Goal: Information Seeking & Learning: Learn about a topic

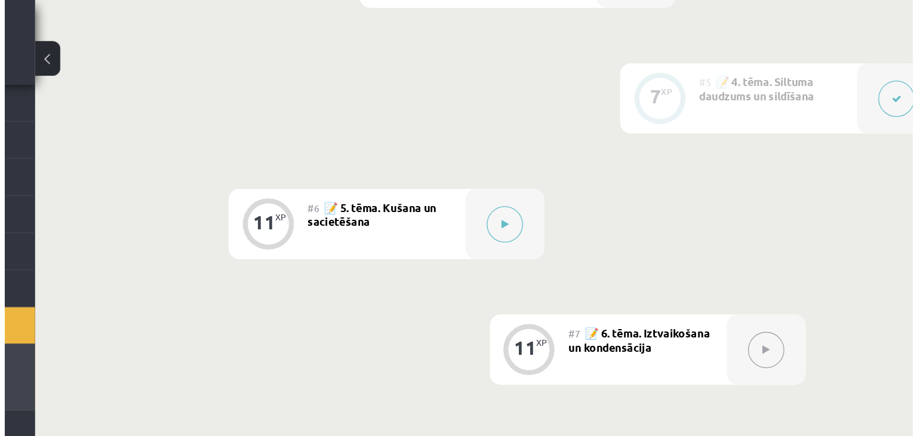
scroll to position [585, 0]
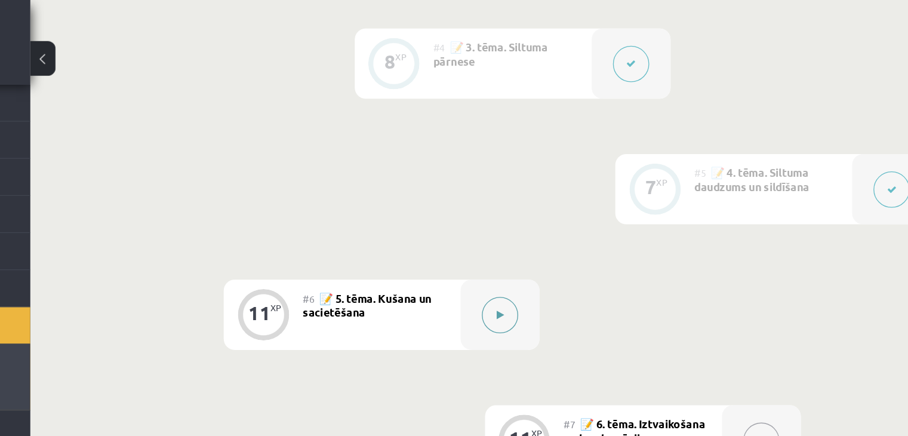
click at [537, 236] on icon at bounding box center [534, 238] width 5 height 7
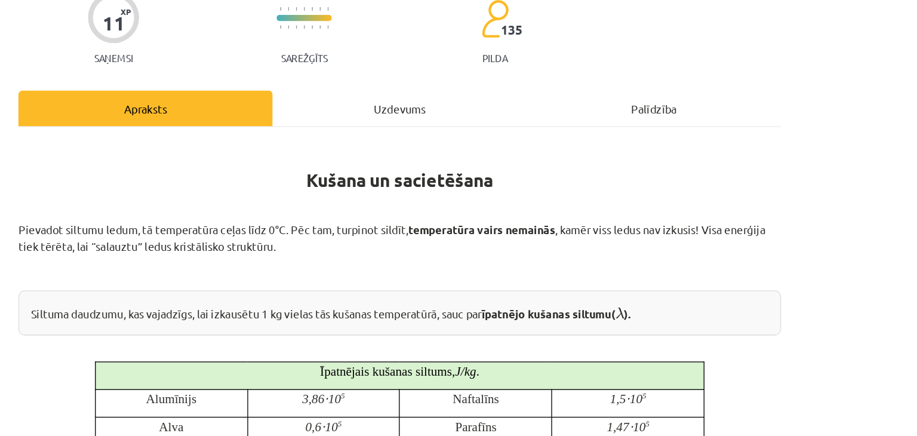
scroll to position [130, 0]
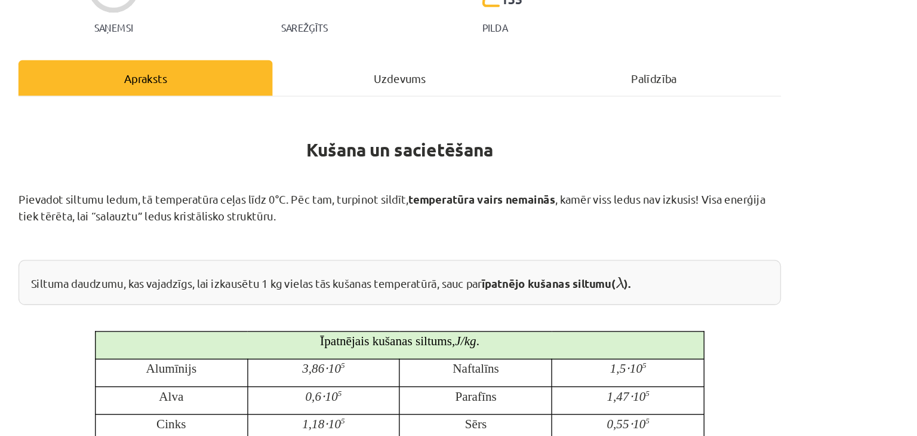
click at [518, 167] on p "Pievadot siltumu ledum, tā temperatūra ceļas līdz 0°C. Pēc tam, turpinot sildīt…" at bounding box center [458, 156] width 577 height 25
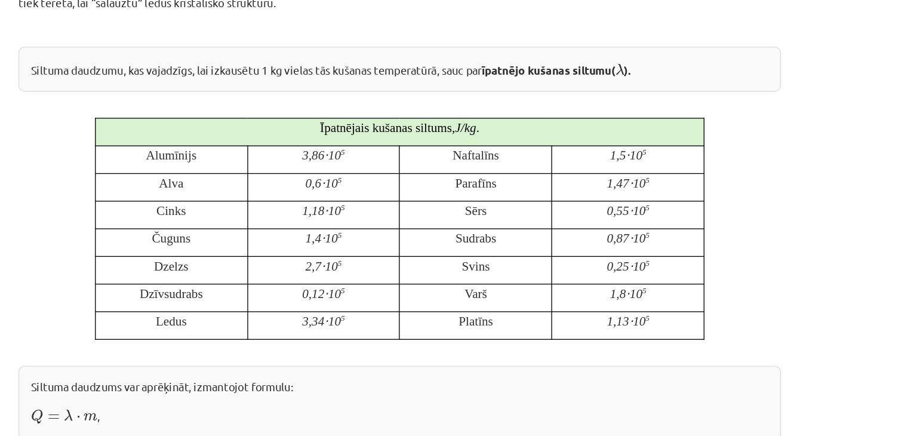
scroll to position [290, 0]
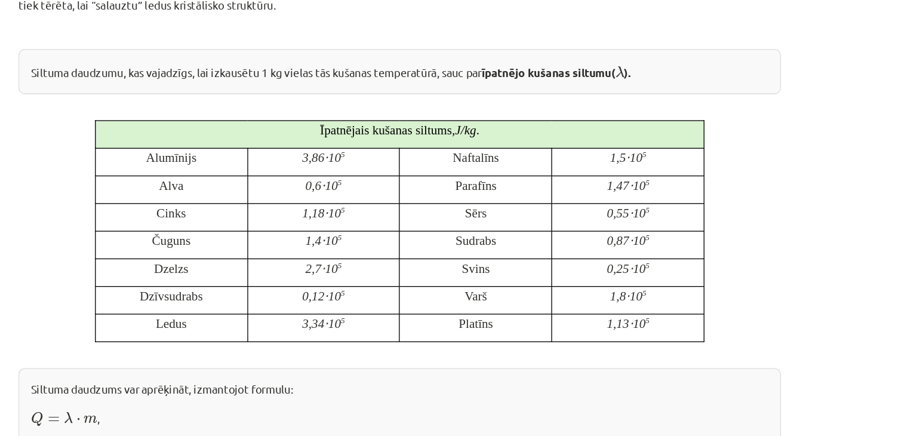
click at [644, 176] on sup "5" at bounding box center [645, 179] width 3 height 7
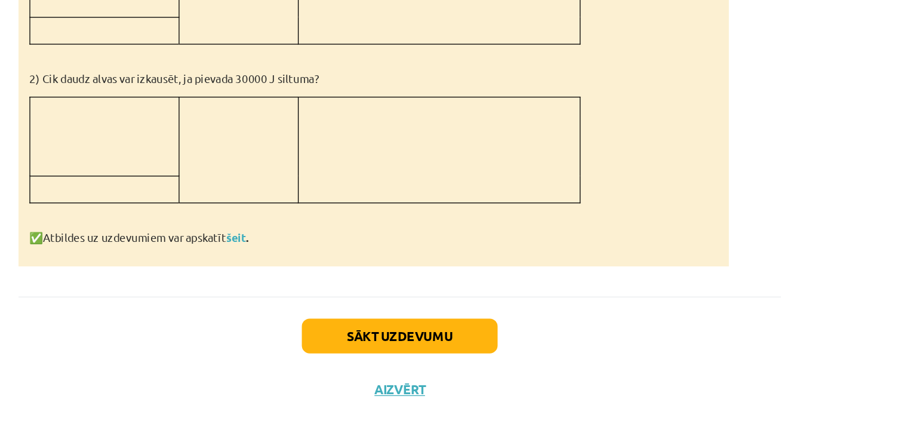
scroll to position [585, 0]
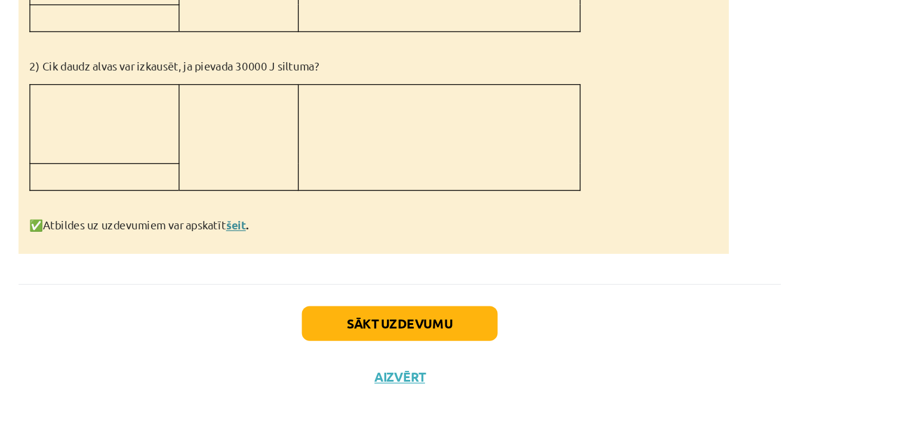
click at [337, 270] on link "šeit" at bounding box center [334, 275] width 15 height 11
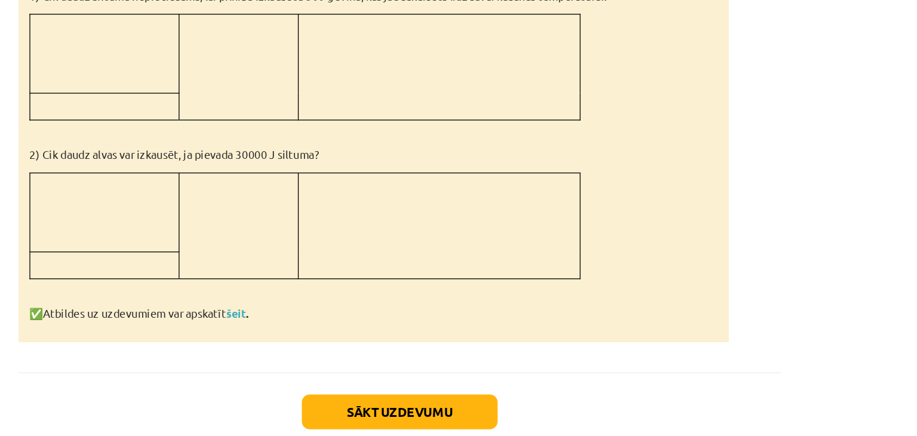
scroll to position [1067, 0]
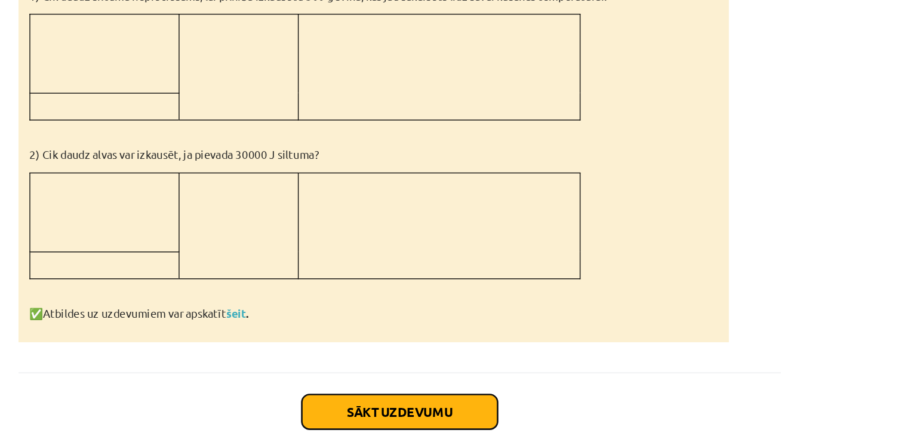
click at [447, 410] on button "Sākt uzdevumu" at bounding box center [458, 417] width 148 height 26
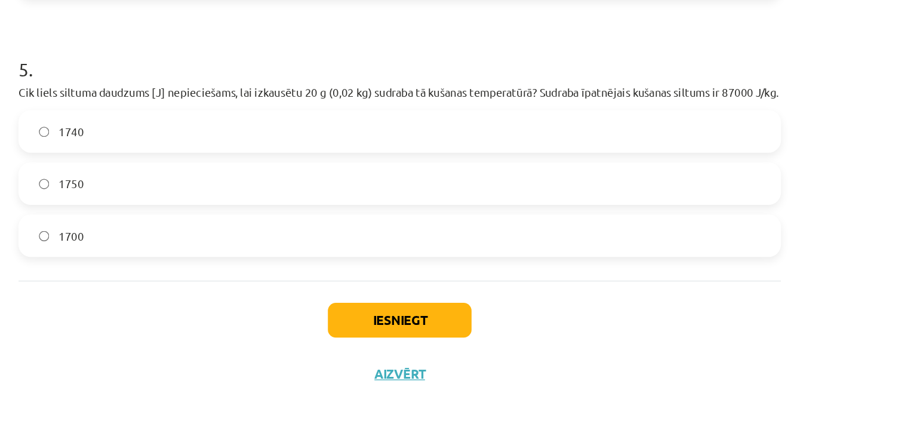
scroll to position [584, 0]
click at [445, 347] on button "Iesniegt" at bounding box center [458, 345] width 109 height 26
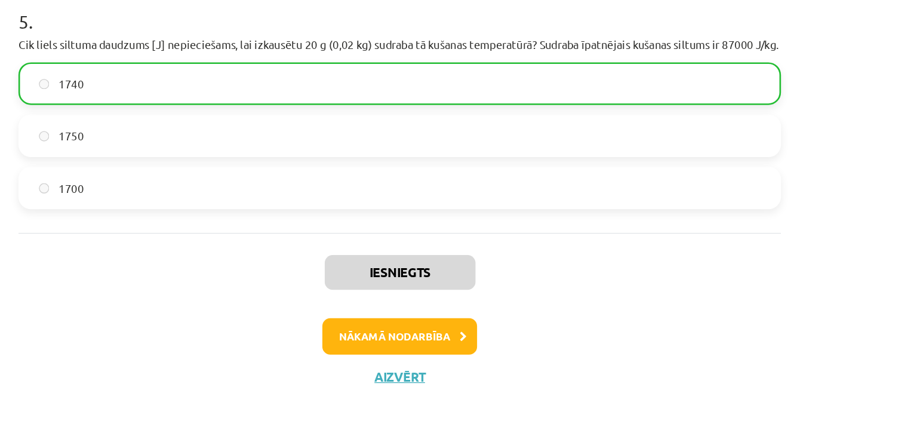
scroll to position [943, 0]
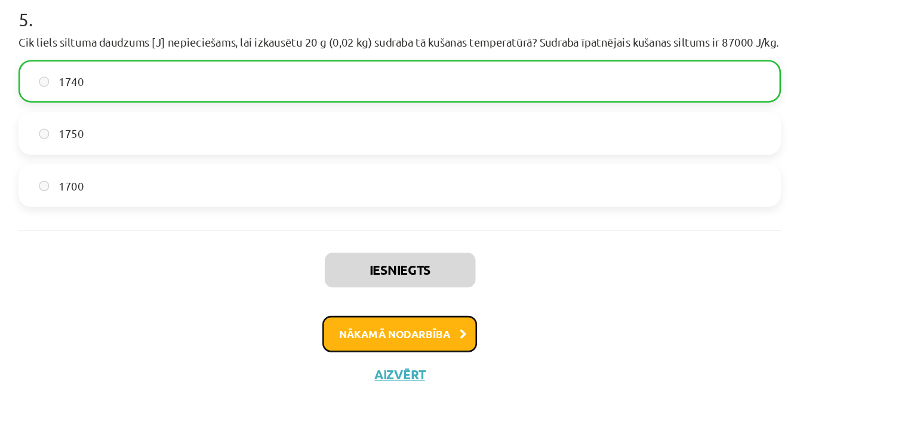
click at [466, 355] on button "Nākamā nodarbība" at bounding box center [458, 354] width 117 height 27
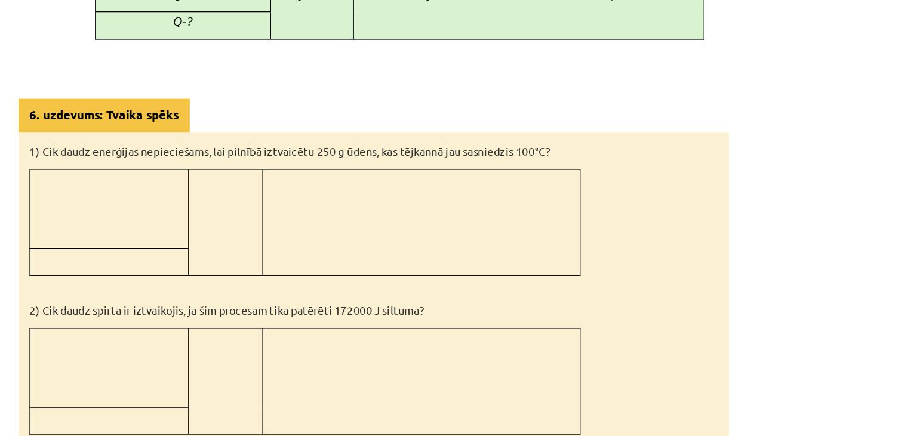
scroll to position [974, 0]
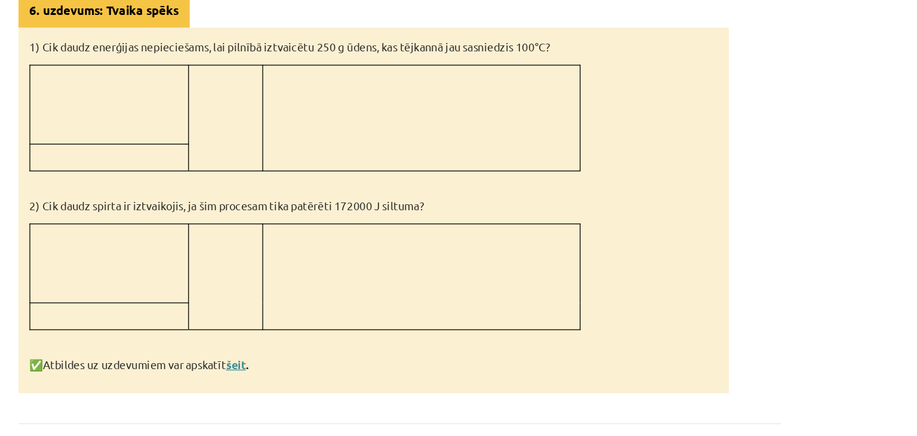
click at [341, 270] on link "šeit" at bounding box center [334, 275] width 15 height 11
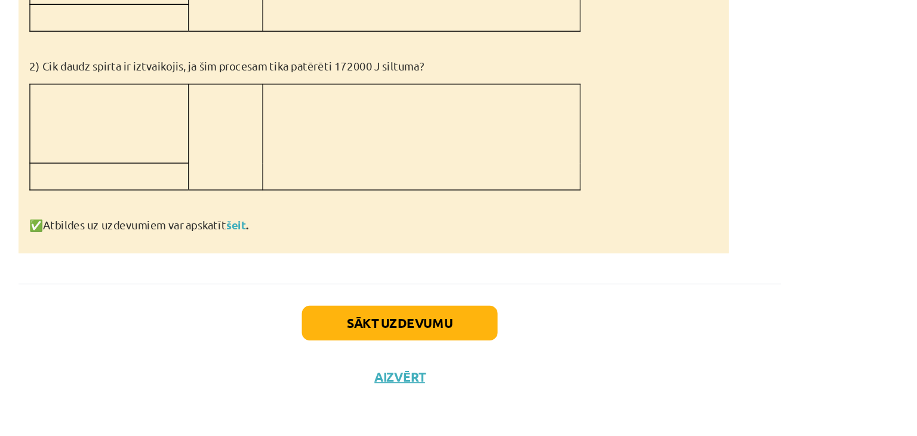
scroll to position [584, 0]
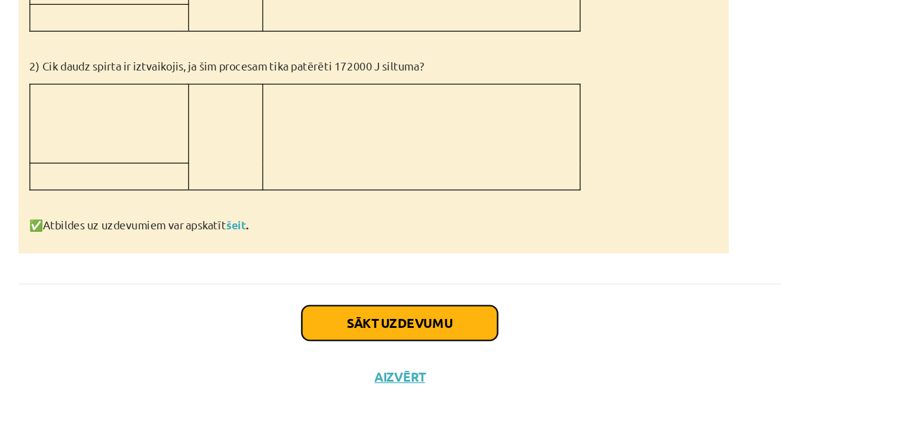
click at [454, 339] on button "Sākt uzdevumu" at bounding box center [458, 350] width 148 height 26
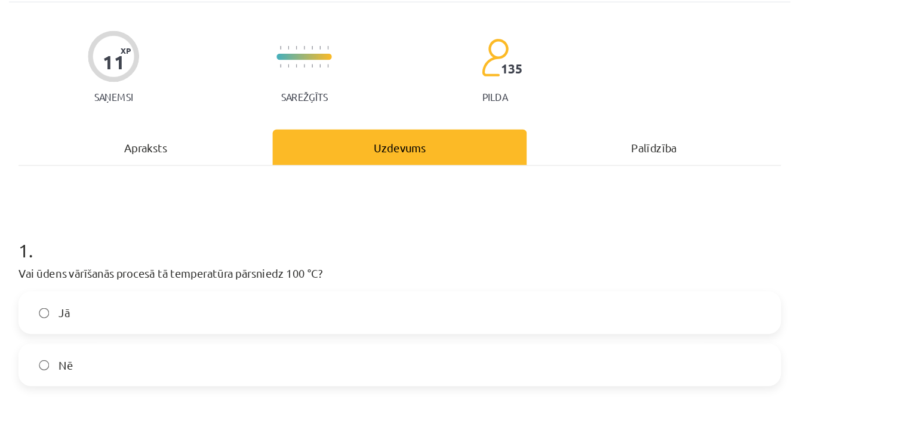
scroll to position [30, 0]
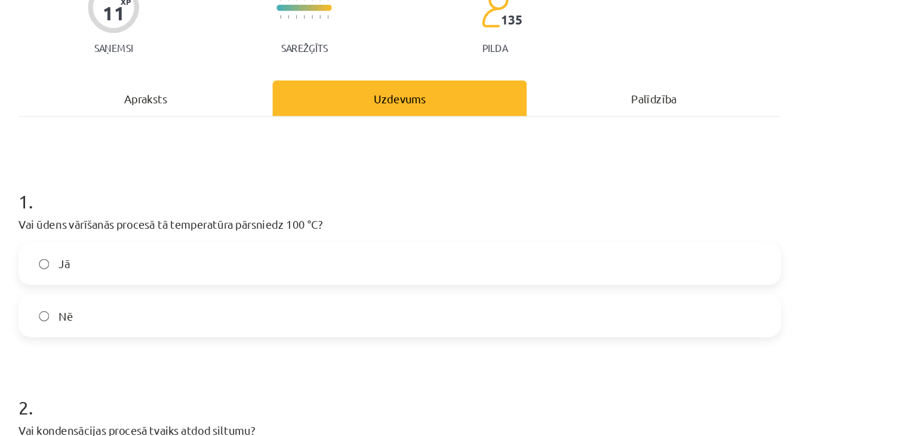
click at [450, 232] on label "Nē" at bounding box center [458, 239] width 574 height 30
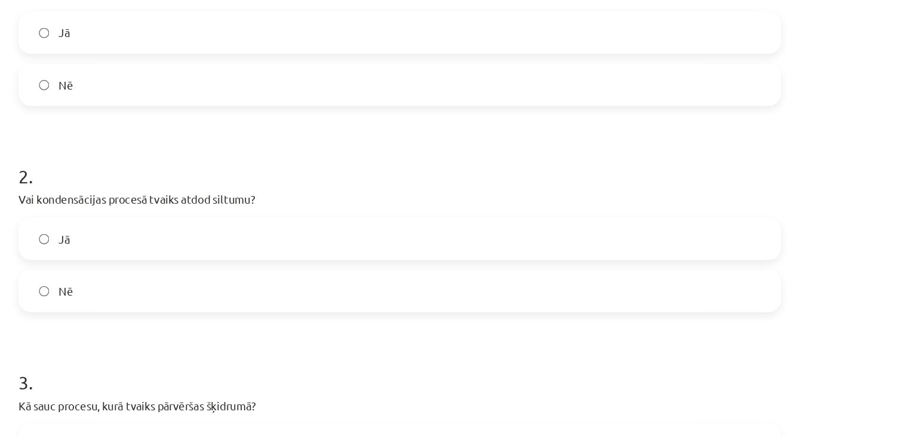
scroll to position [289, 0]
click at [337, 187] on label "Jā" at bounding box center [458, 181] width 574 height 30
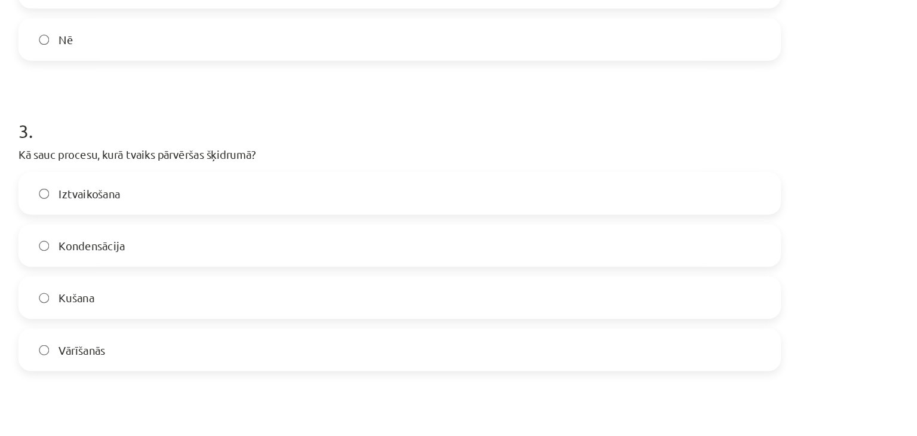
scroll to position [479, 0]
click at [318, 195] on label "Kondensācija" at bounding box center [458, 186] width 574 height 30
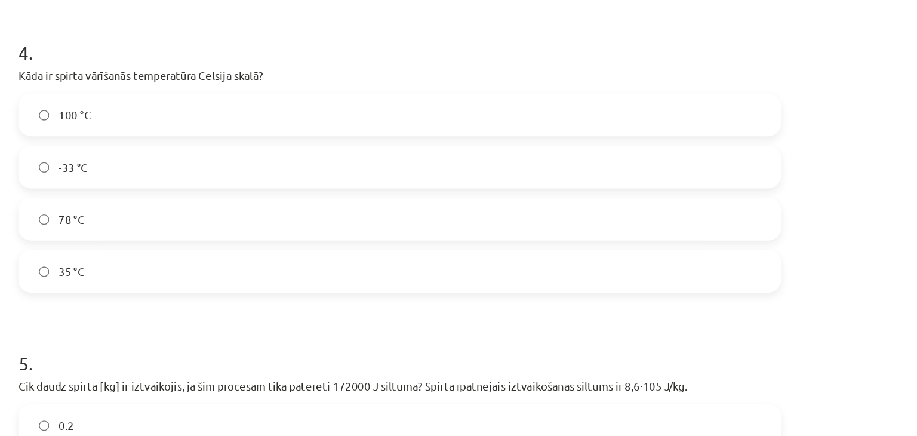
scroll to position [774, 0]
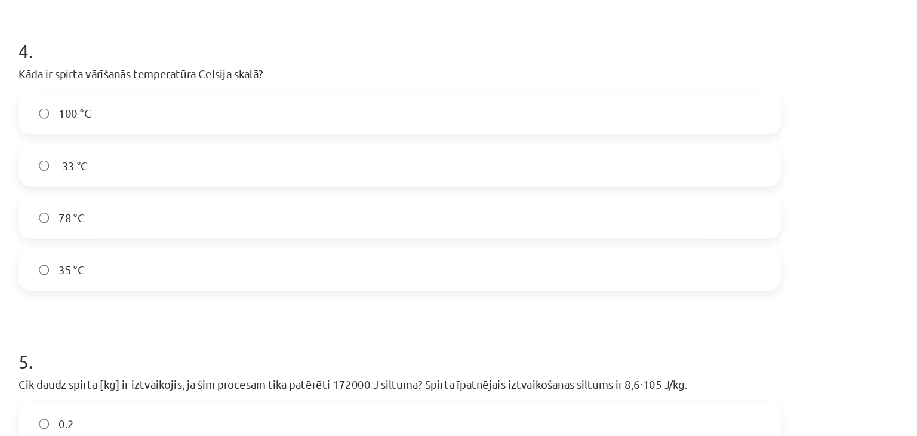
click at [248, 85] on label "100 °C" at bounding box center [458, 86] width 574 height 30
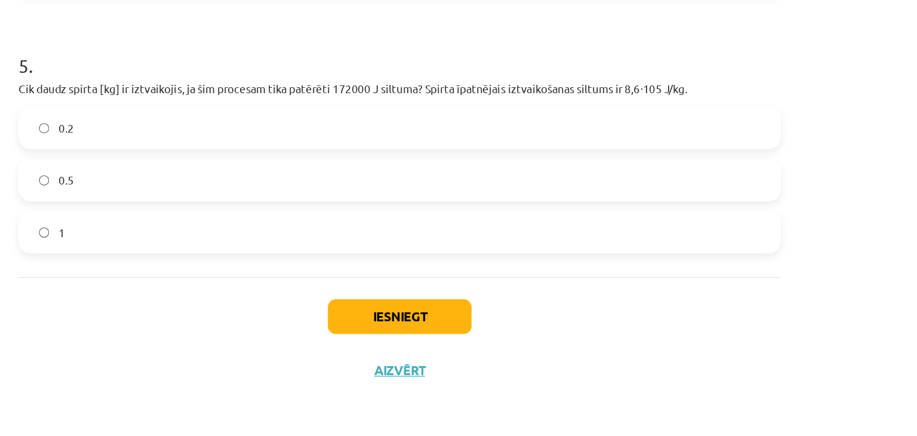
scroll to position [582, 0]
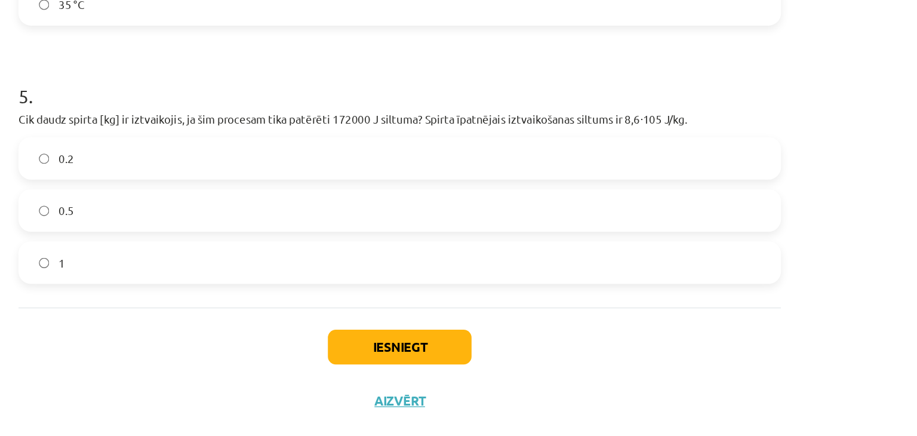
click at [390, 206] on label "0.2" at bounding box center [458, 202] width 574 height 30
click at [457, 336] on button "Iesniegt" at bounding box center [458, 345] width 109 height 26
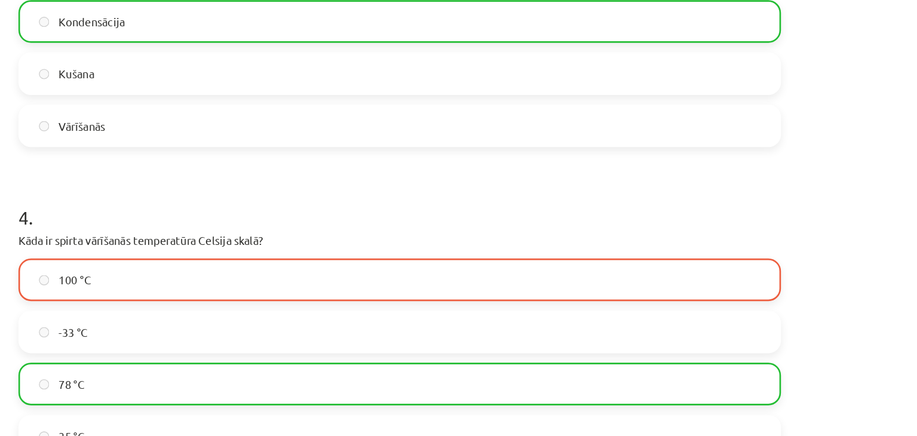
scroll to position [576, 0]
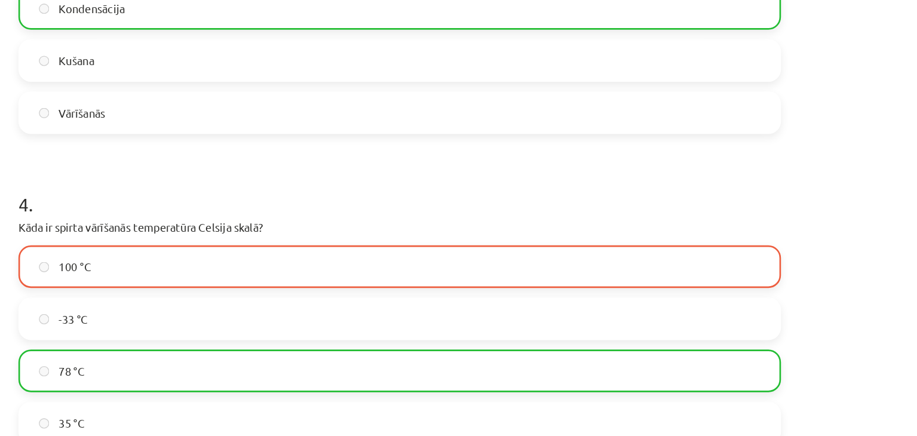
click at [412, 285] on label "100 °C" at bounding box center [458, 284] width 574 height 30
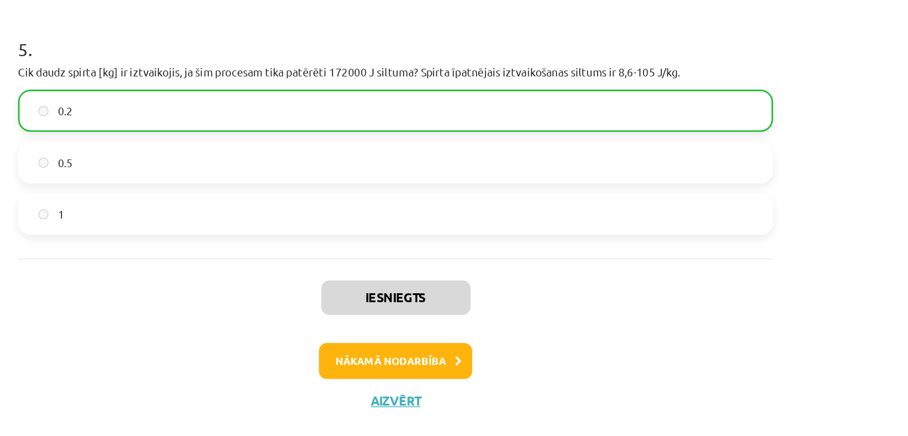
scroll to position [926, 0]
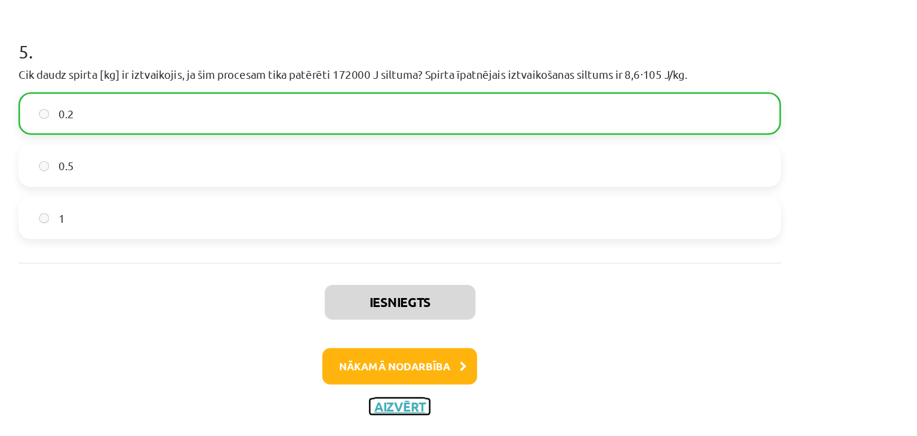
click at [448, 389] on button "Aizvērt" at bounding box center [458, 390] width 45 height 12
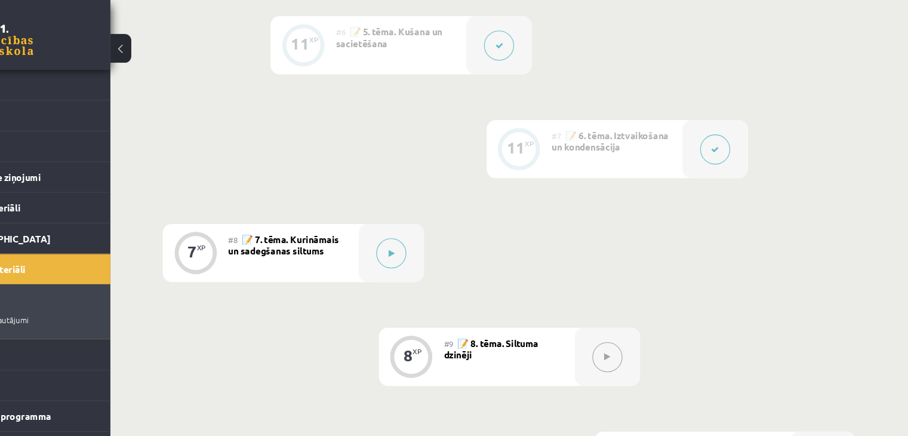
scroll to position [781, 0]
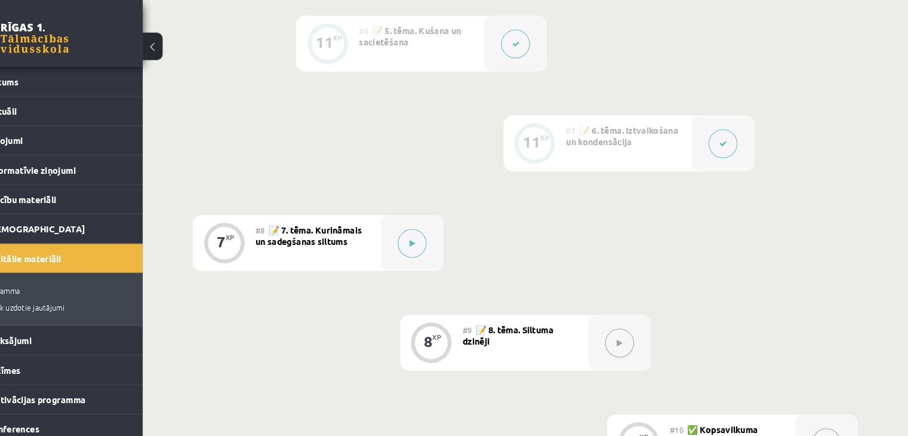
drag, startPoint x: 448, startPoint y: 390, endPoint x: 404, endPoint y: 378, distance: 45.6
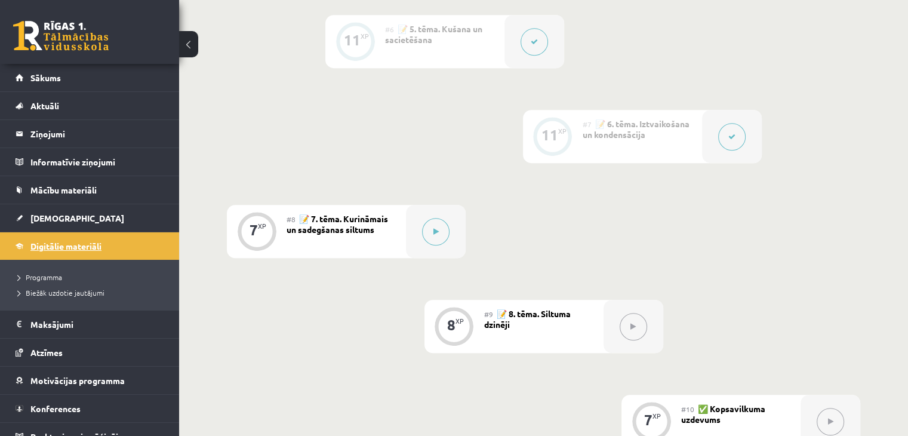
click at [131, 251] on link "Digitālie materiāli" at bounding box center [90, 245] width 149 height 27
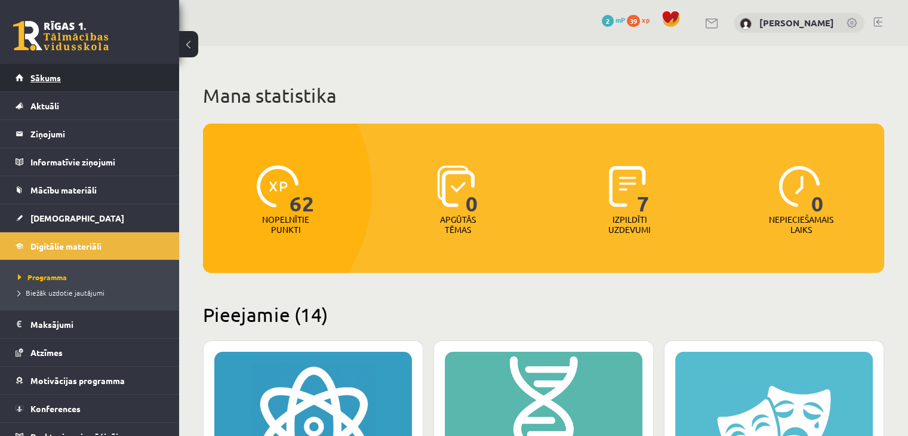
click at [32, 72] on link "Sākums" at bounding box center [90, 77] width 149 height 27
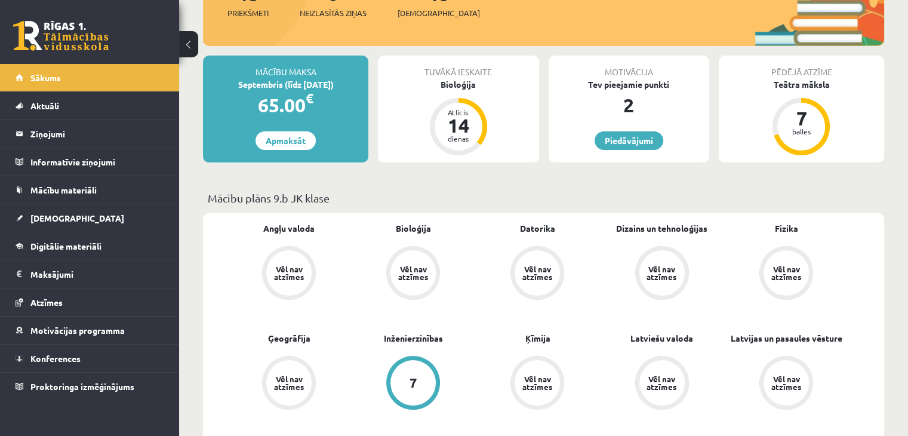
scroll to position [172, 0]
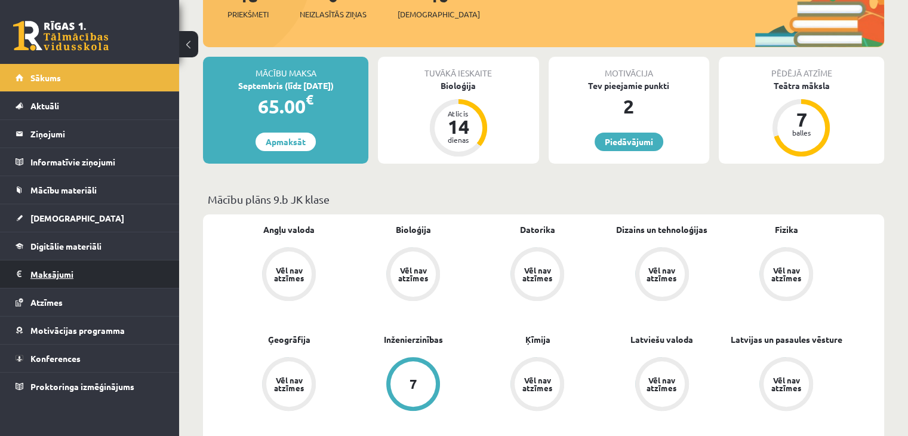
click at [119, 270] on legend "Maksājumi 0" at bounding box center [97, 273] width 134 height 27
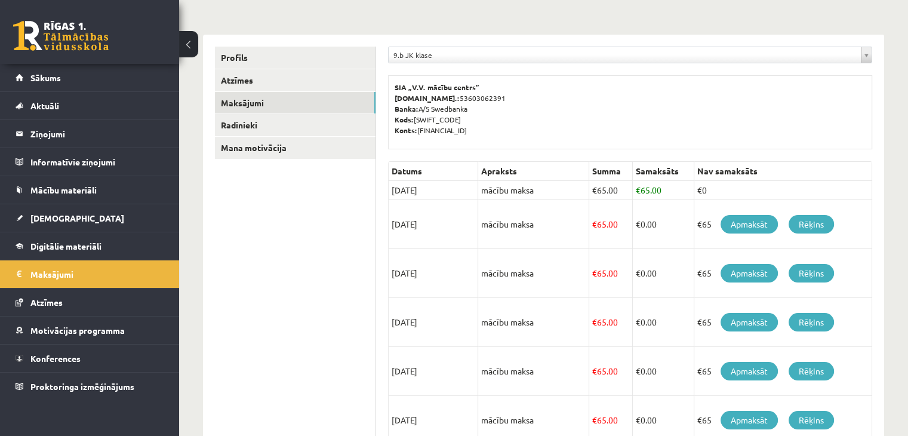
scroll to position [119, 0]
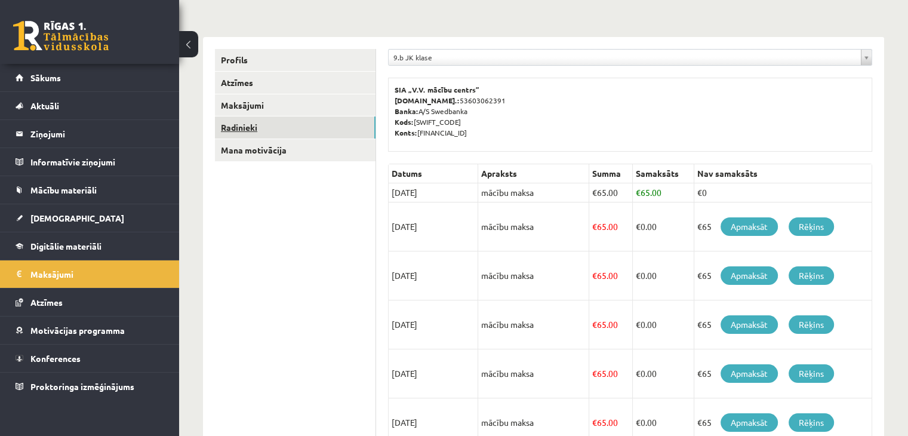
click at [290, 128] on link "Radinieki" at bounding box center [295, 127] width 161 height 22
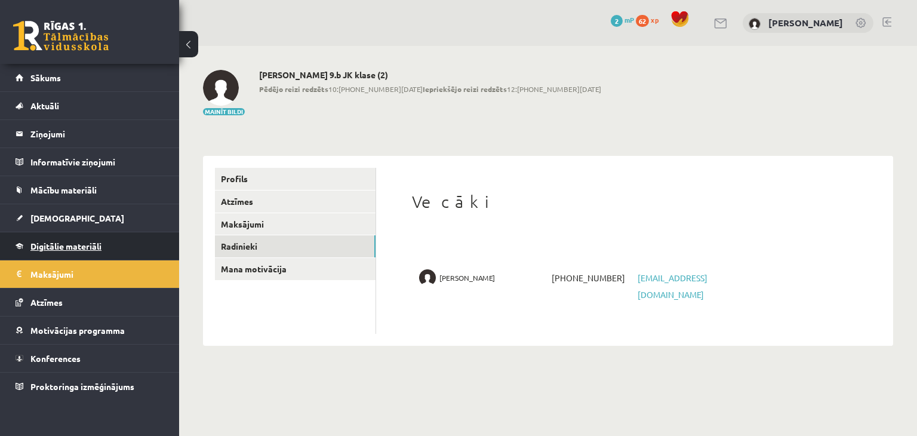
click at [94, 236] on link "Digitālie materiāli" at bounding box center [90, 245] width 149 height 27
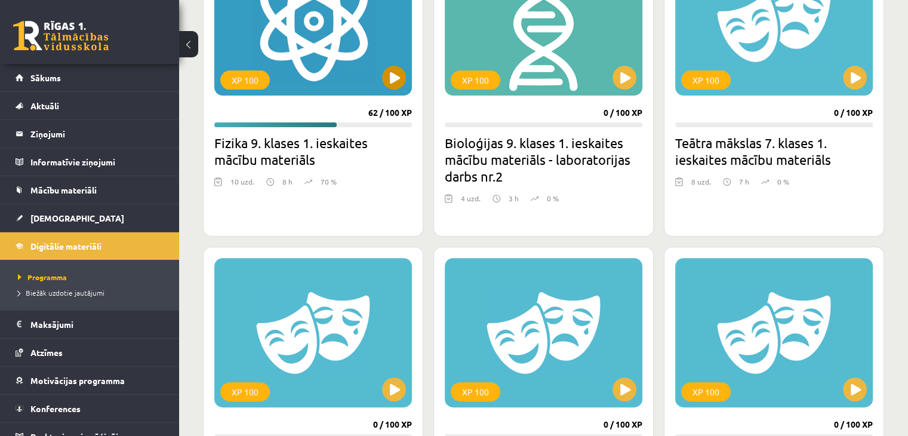
scroll to position [408, 0]
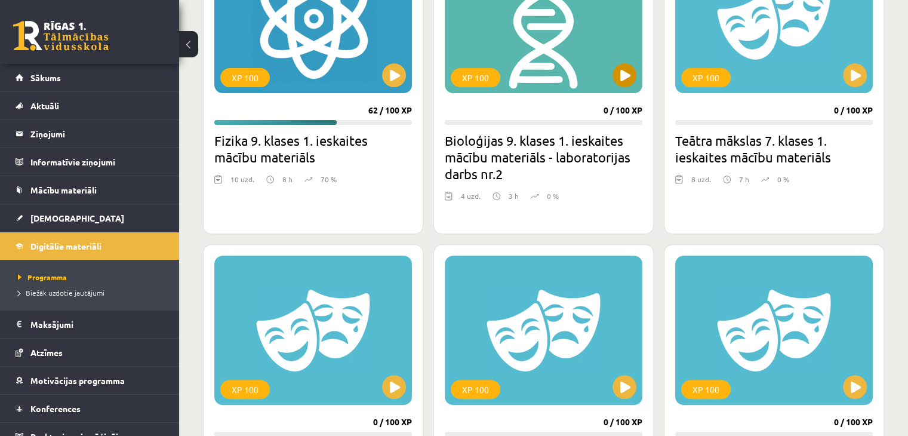
drag, startPoint x: 643, startPoint y: 74, endPoint x: 598, endPoint y: 56, distance: 48.2
click at [599, 57] on div "XP 100 0 / 100 XP Bioloģijas 9. klases 1. ieskaites mācību materiāls - laborato…" at bounding box center [543, 83] width 220 height 301
click at [590, 51] on div "XP 100" at bounding box center [544, 18] width 198 height 149
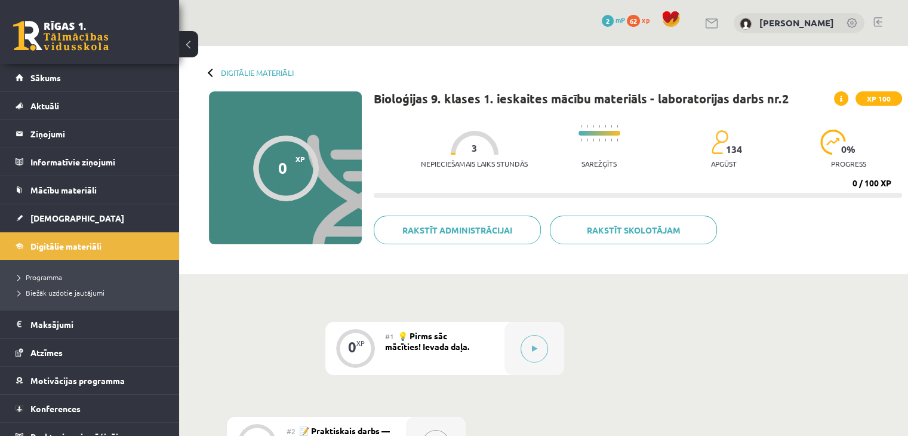
drag, startPoint x: 392, startPoint y: 170, endPoint x: 287, endPoint y: 291, distance: 160.8
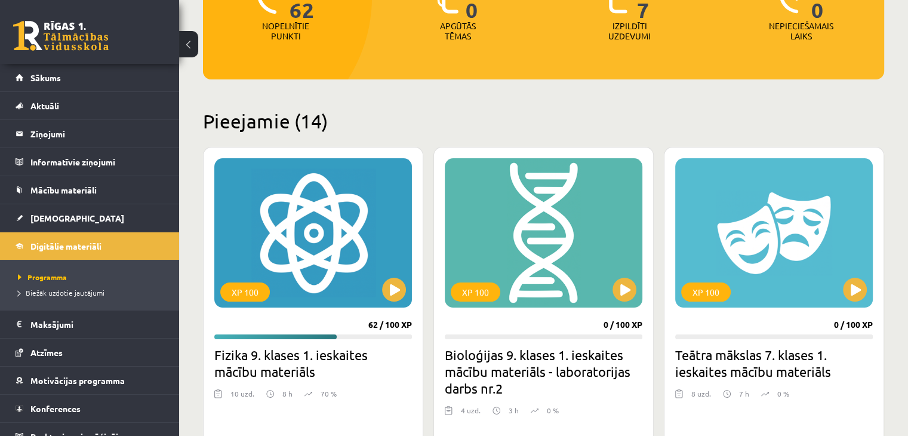
scroll to position [193, 0]
